Goal: Download file/media

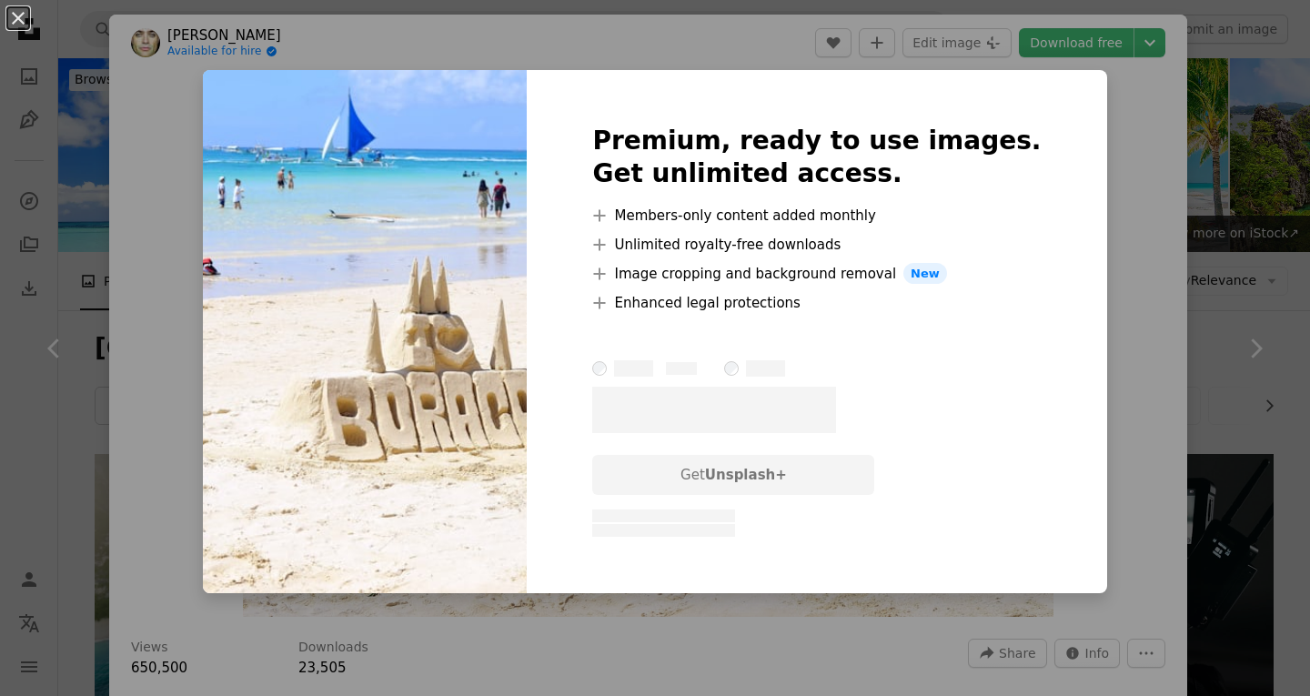
scroll to position [298, 0]
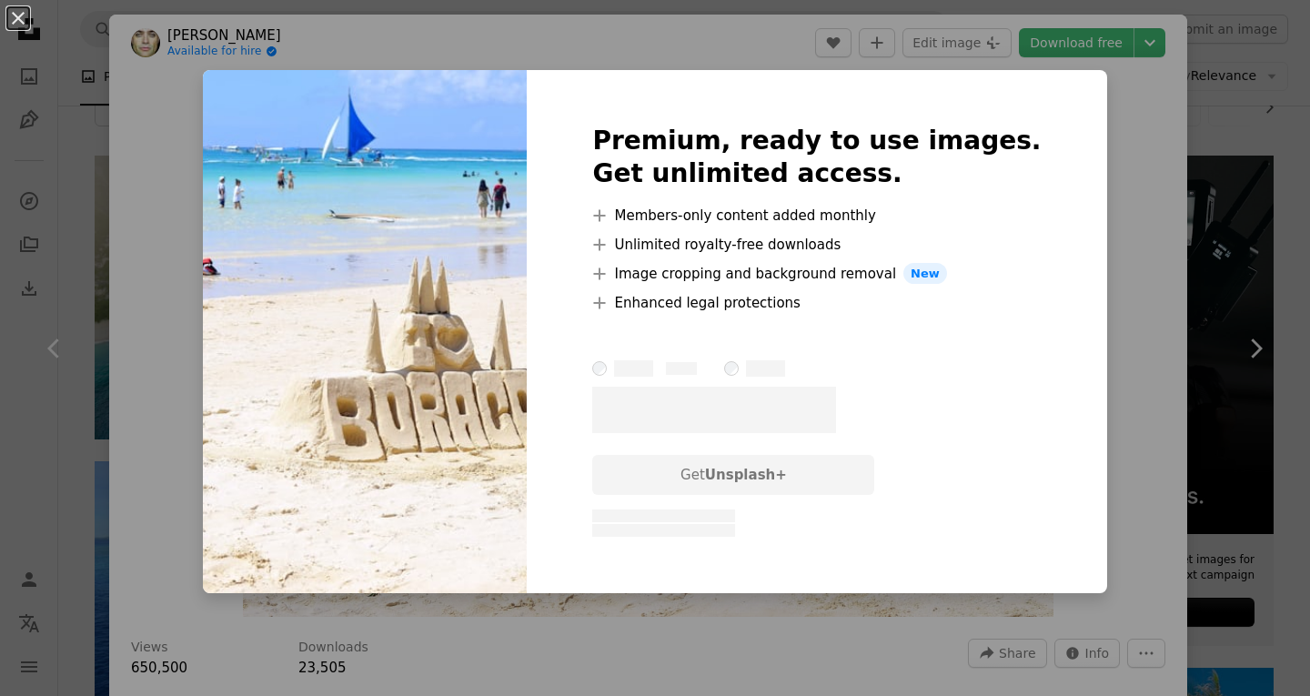
click at [1121, 115] on div "An X shape Premium, ready to use images. Get unlimited access. A plus sign Memb…" at bounding box center [655, 348] width 1310 height 696
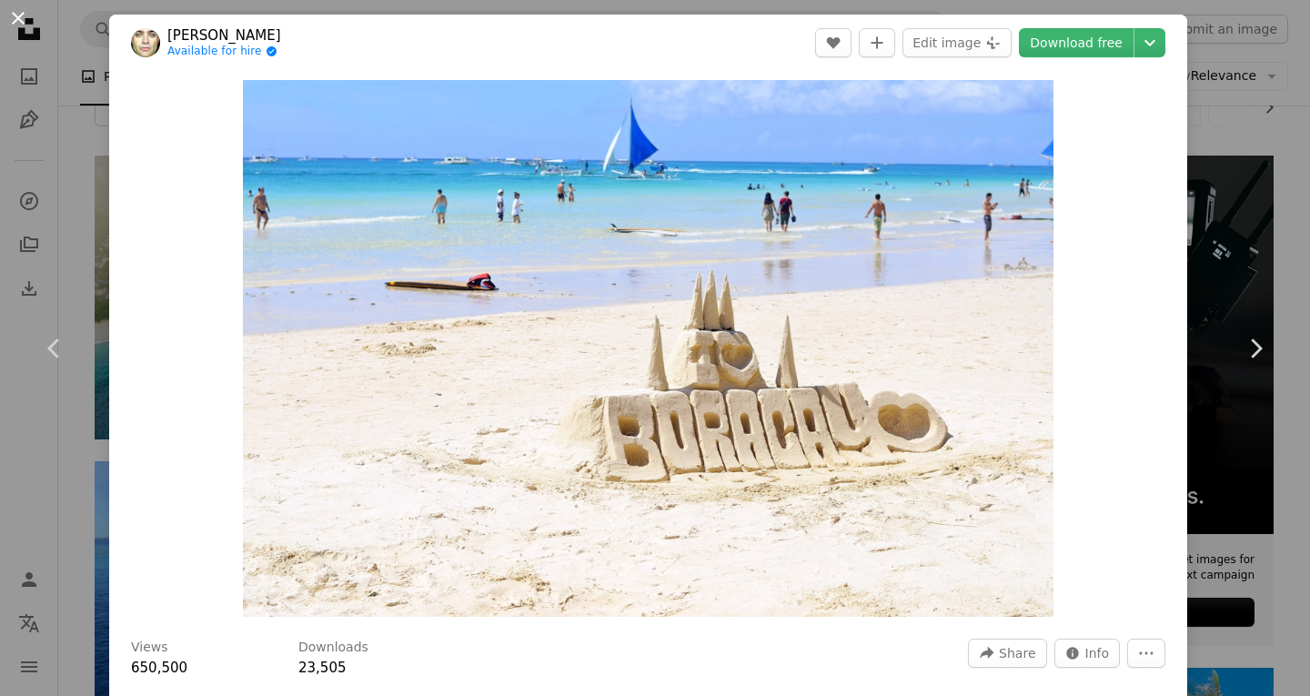
click at [16, 19] on button "An X shape" at bounding box center [18, 18] width 22 height 22
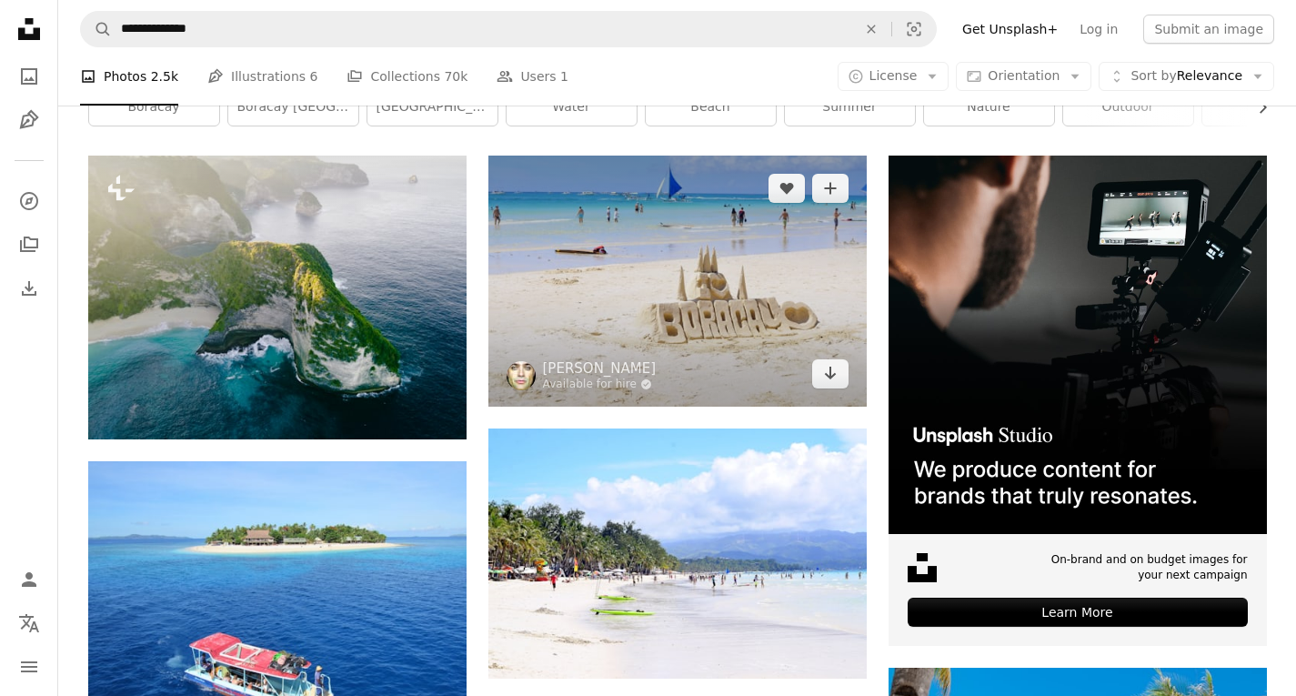
click at [778, 290] on img at bounding box center [677, 281] width 378 height 250
